Goal: Task Accomplishment & Management: Use online tool/utility

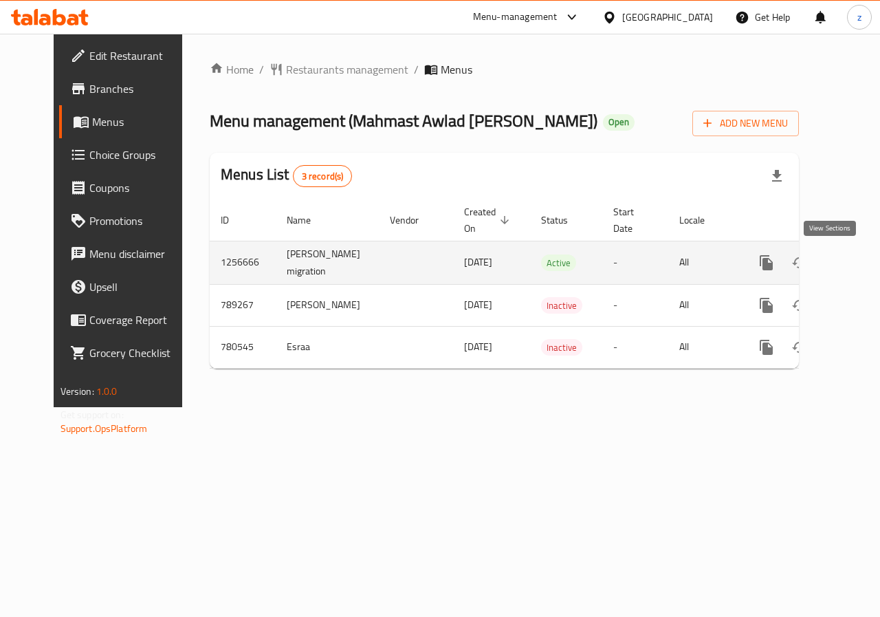
click at [849, 270] on link "enhanced table" at bounding box center [865, 262] width 33 height 33
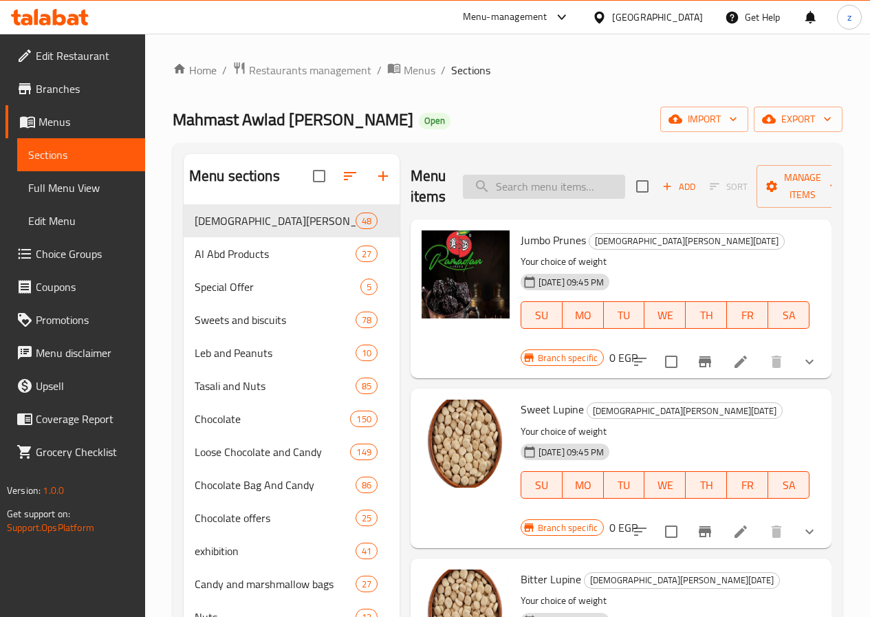
click at [469, 178] on input "search" at bounding box center [544, 187] width 162 height 24
paste input "لايف [PERSON_NAME]"
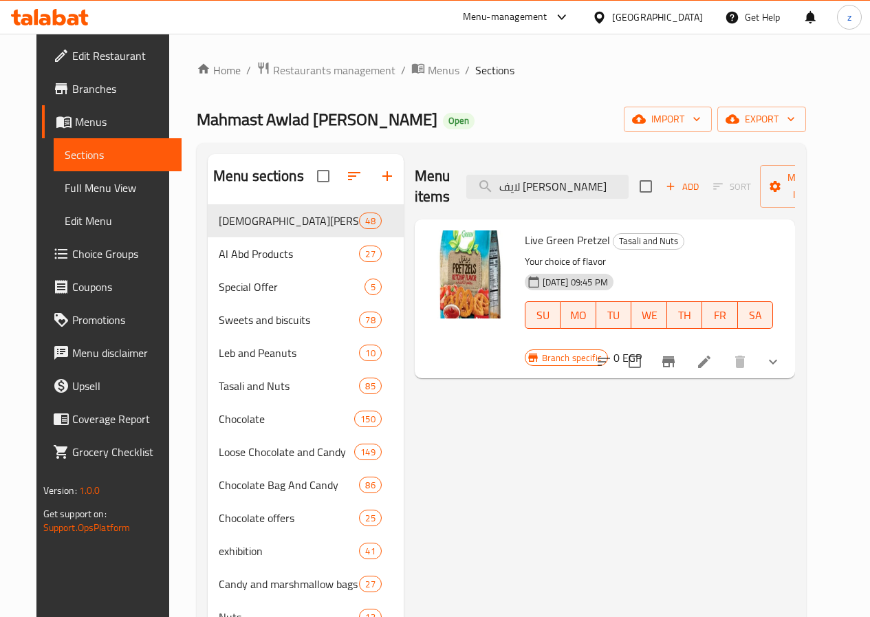
type input "لايف [PERSON_NAME]"
click at [723, 349] on li at bounding box center [704, 361] width 38 height 25
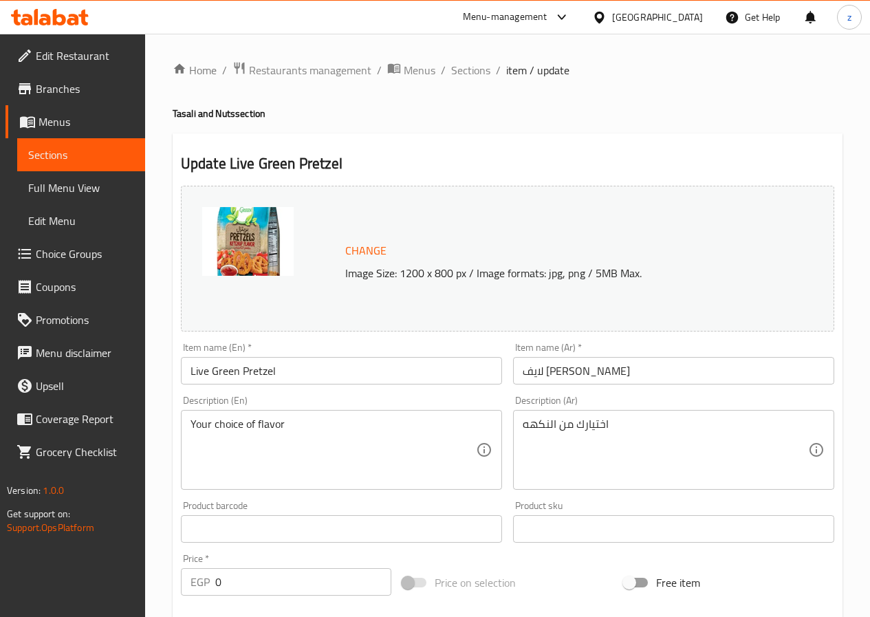
click at [747, 91] on div "Home / Restaurants management / Menus / Sections / item / update Tasali and Nut…" at bounding box center [508, 567] width 670 height 1013
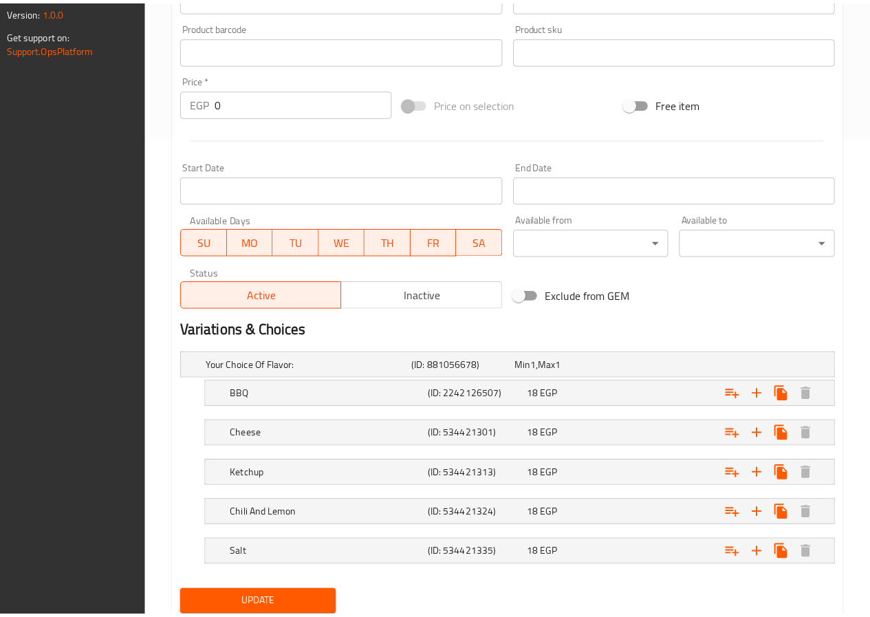
scroll to position [525, 0]
